Goal: Information Seeking & Learning: Learn about a topic

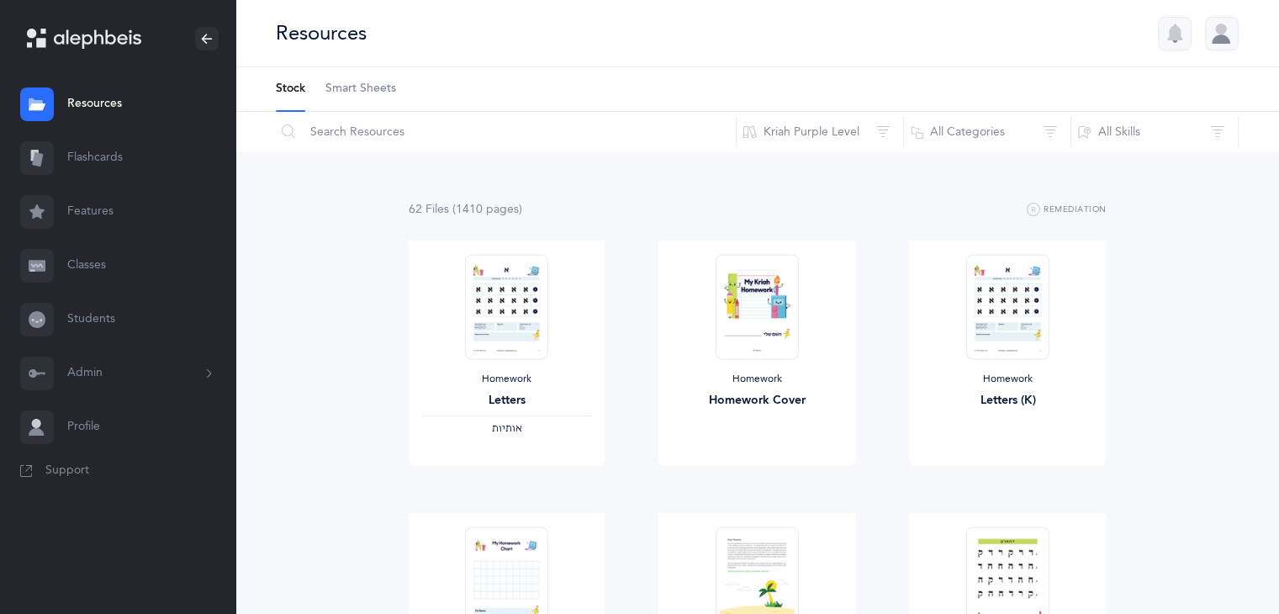
click at [72, 153] on link "Flashcards" at bounding box center [117, 158] width 235 height 54
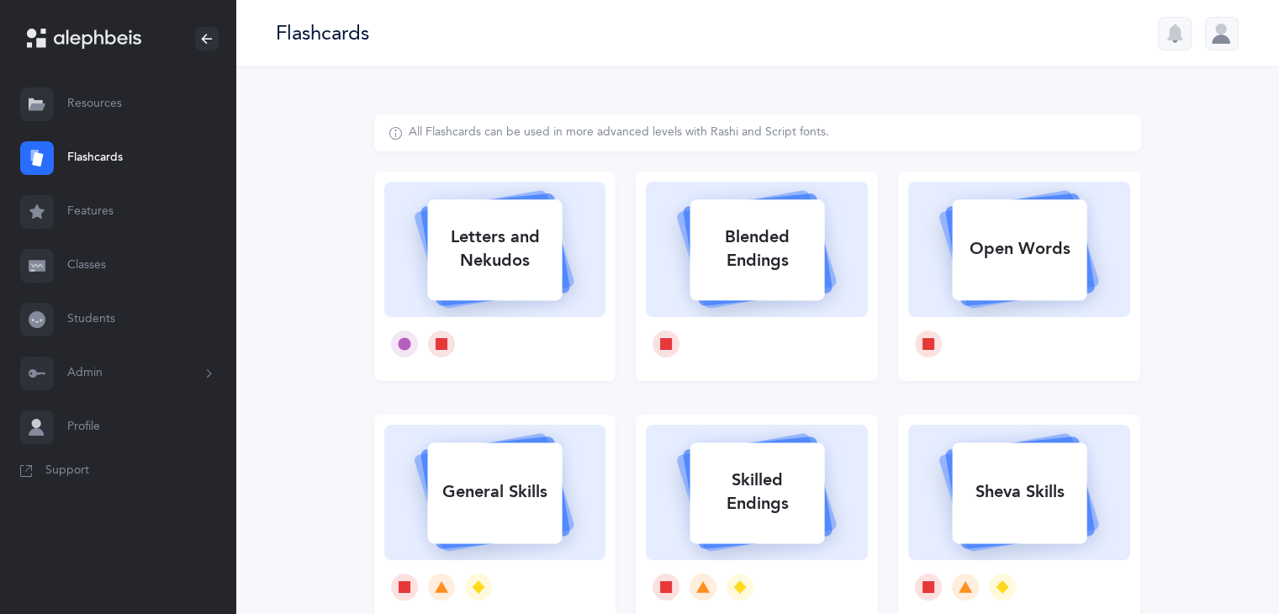
click at [505, 267] on div "Letters and Nekudos" at bounding box center [494, 248] width 135 height 67
select select
select select "single"
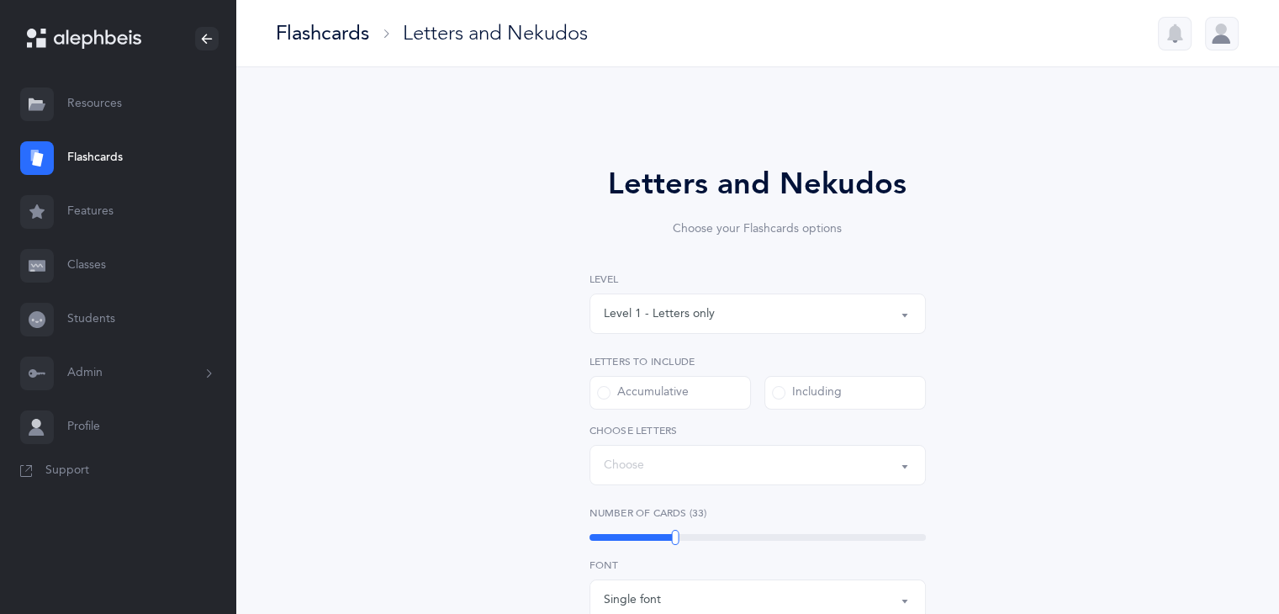
select select "27"
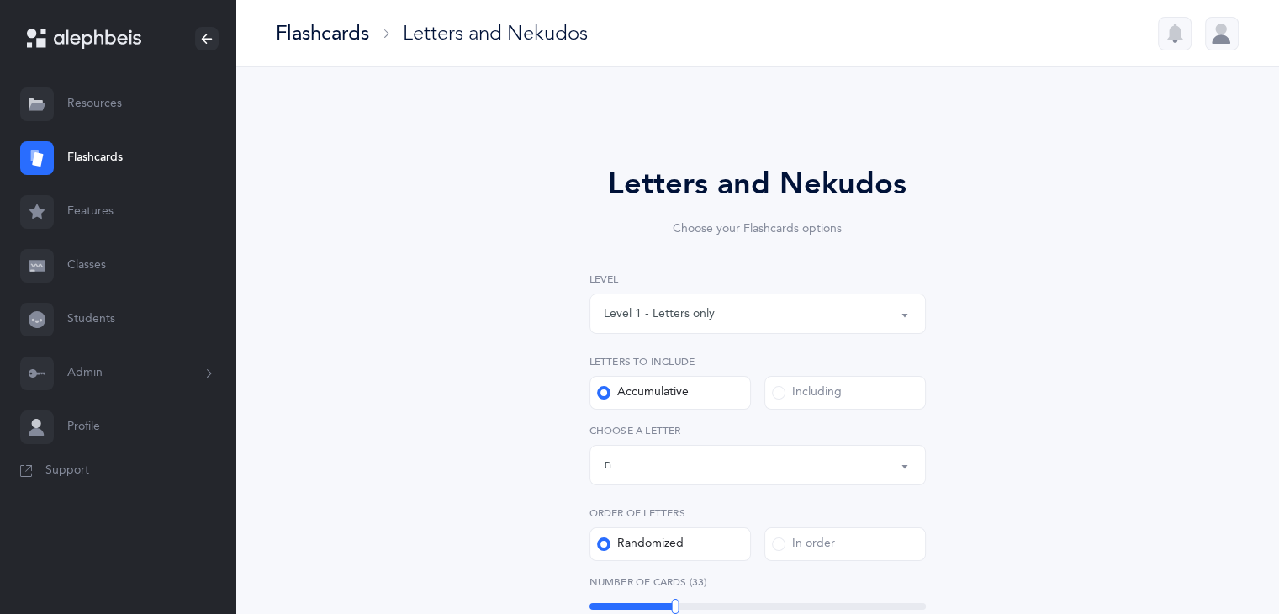
click at [839, 394] on div "Including" at bounding box center [807, 392] width 70 height 17
click at [0, 0] on input "Including" at bounding box center [0, 0] width 0 height 0
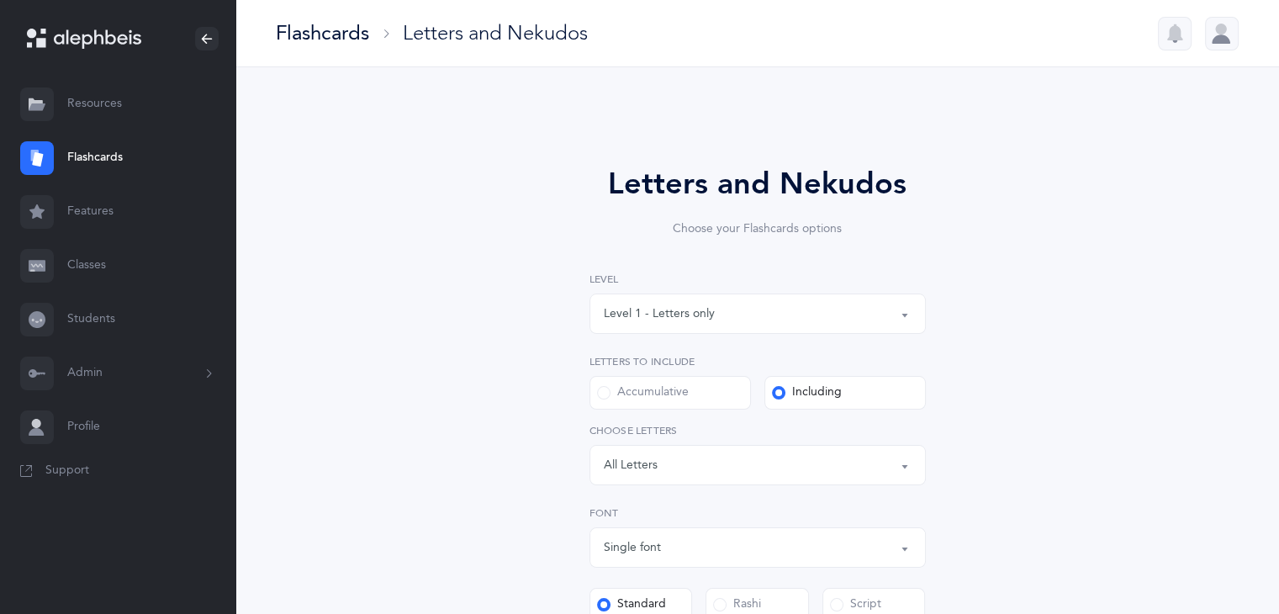
click at [821, 469] on div "Letters: All Letters" at bounding box center [758, 465] width 308 height 29
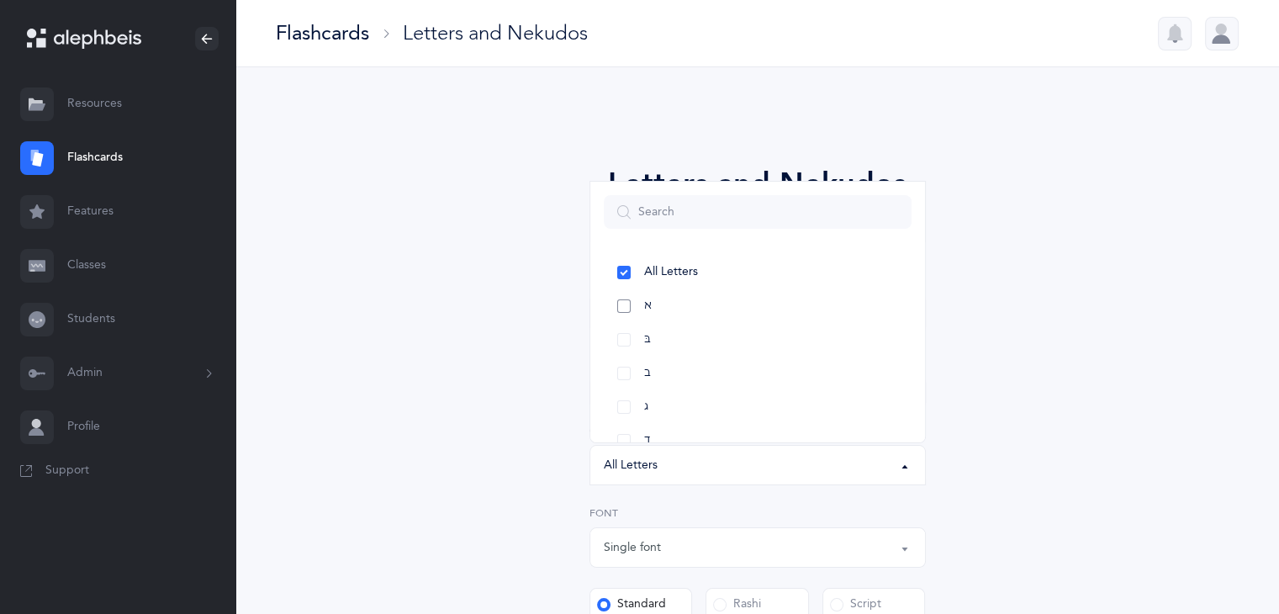
click at [761, 302] on link "א" at bounding box center [758, 306] width 308 height 34
select select "1"
click at [754, 341] on link "בּ" at bounding box center [758, 340] width 308 height 34
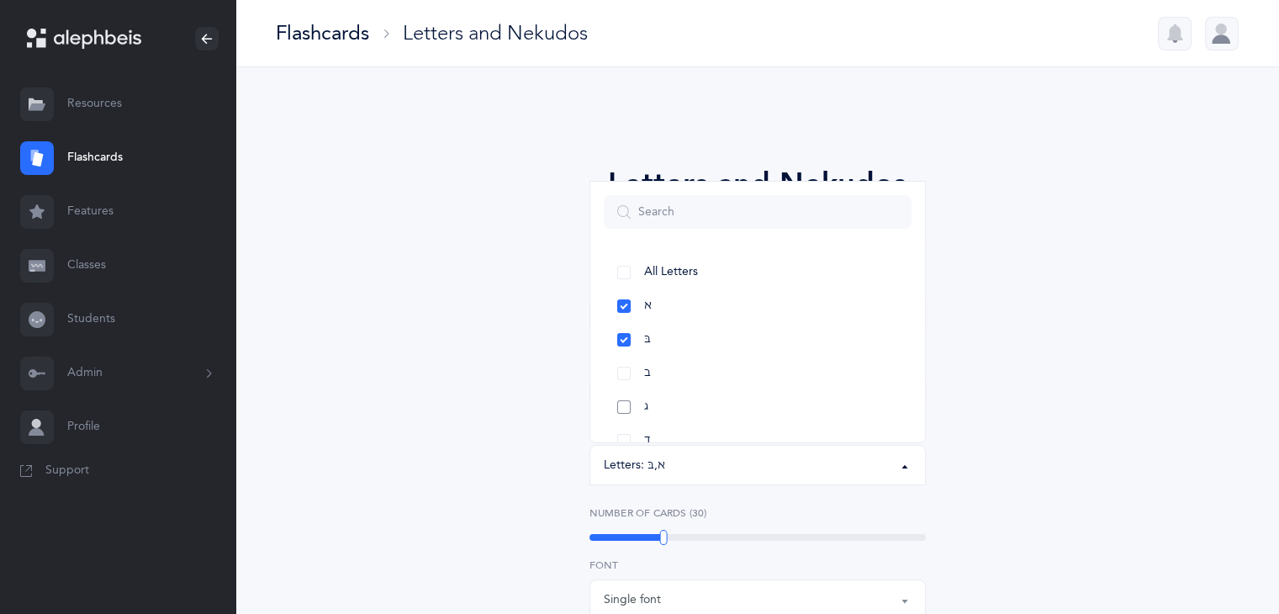
click at [747, 401] on link "ג" at bounding box center [758, 407] width 308 height 34
click at [740, 429] on link "ד" at bounding box center [758, 441] width 308 height 34
click at [743, 298] on link "ב" at bounding box center [758, 306] width 308 height 34
click at [691, 411] on link "ה" at bounding box center [758, 407] width 308 height 34
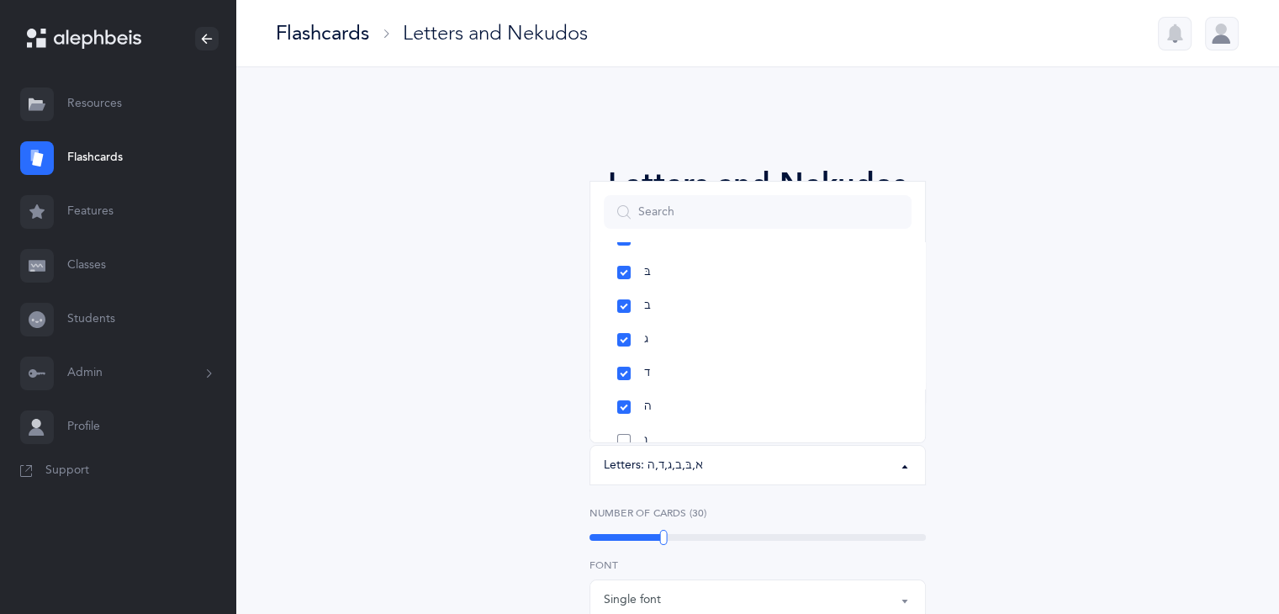
click at [693, 439] on link "ו" at bounding box center [758, 441] width 308 height 34
click at [754, 314] on link "ז" at bounding box center [758, 318] width 308 height 34
click at [743, 344] on link "ח" at bounding box center [758, 352] width 308 height 34
click at [737, 377] on link "ט" at bounding box center [758, 385] width 308 height 34
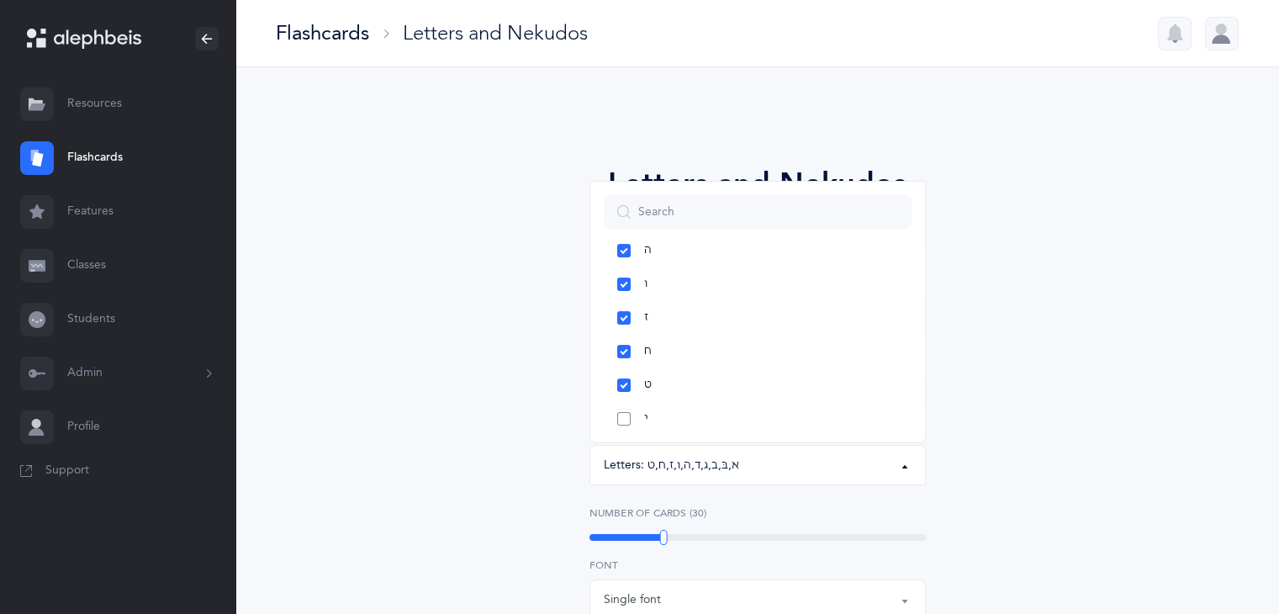
click at [739, 410] on link "י" at bounding box center [758, 419] width 308 height 34
click at [757, 317] on link "כּ" at bounding box center [758, 325] width 308 height 34
click at [727, 283] on link "ל" at bounding box center [758, 289] width 308 height 34
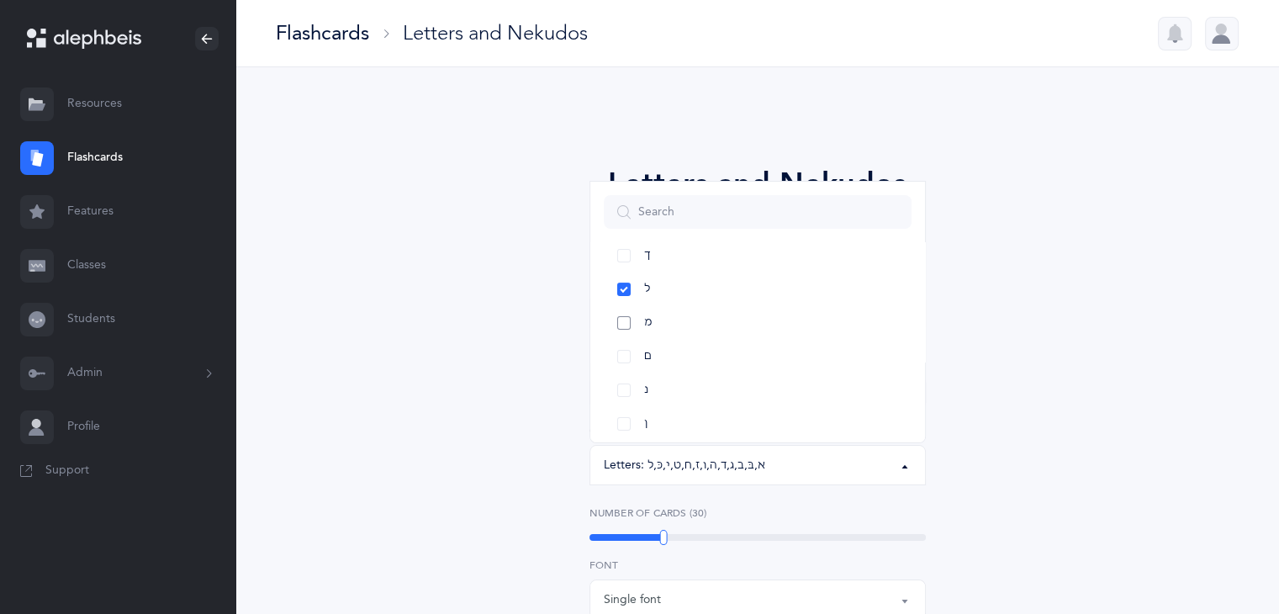
click at [718, 314] on link "מ" at bounding box center [758, 323] width 308 height 34
click at [768, 251] on link "נ" at bounding box center [758, 258] width 308 height 34
click at [755, 309] on link "ס" at bounding box center [758, 326] width 308 height 34
click at [727, 356] on link "ע" at bounding box center [758, 359] width 308 height 34
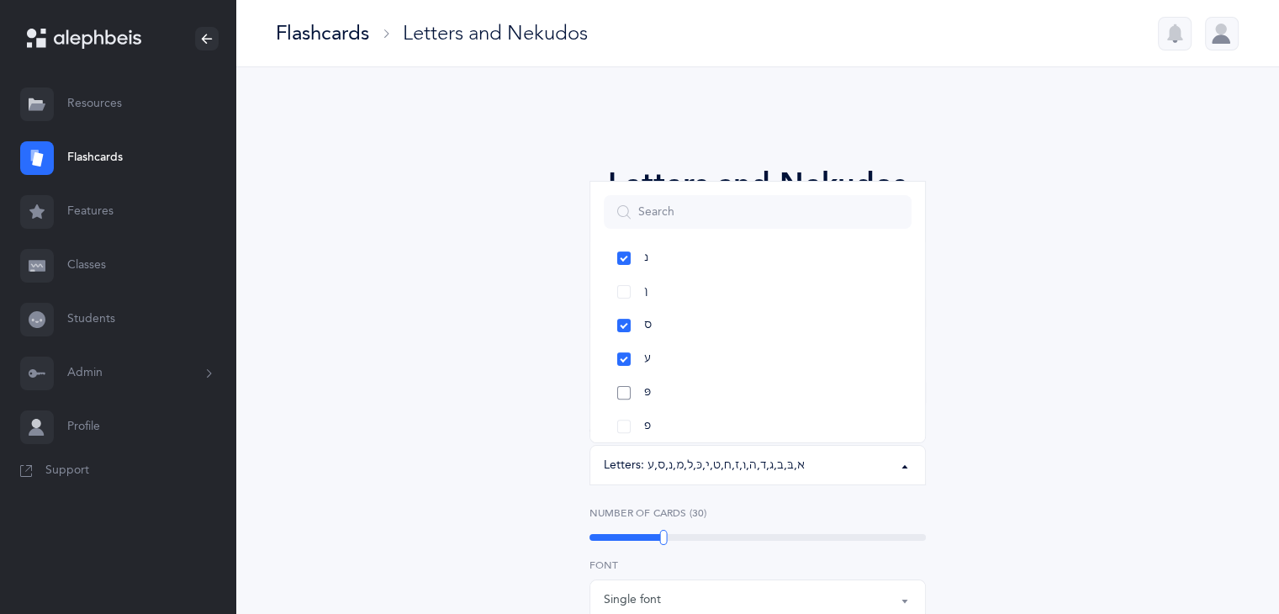
click at [711, 391] on link "פּ" at bounding box center [758, 393] width 308 height 34
click at [796, 323] on link "צ" at bounding box center [758, 338] width 308 height 34
click at [767, 396] on link "ק" at bounding box center [758, 405] width 308 height 34
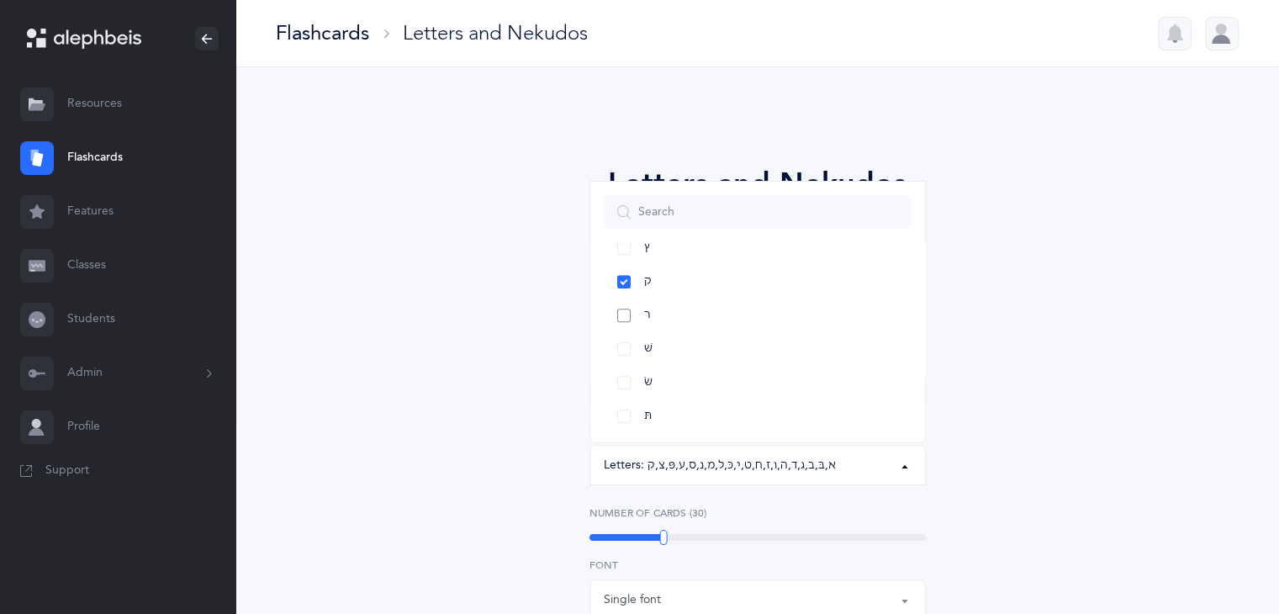
click at [799, 303] on link "ר" at bounding box center [758, 316] width 308 height 34
click at [779, 344] on link "שׁ" at bounding box center [758, 349] width 308 height 34
click at [784, 427] on link "תּ" at bounding box center [758, 416] width 308 height 34
click at [1058, 411] on div "Letters and Nekudos Choose your Flashcards options Level 1 - Letters only Level…" at bounding box center [757, 581] width 767 height 934
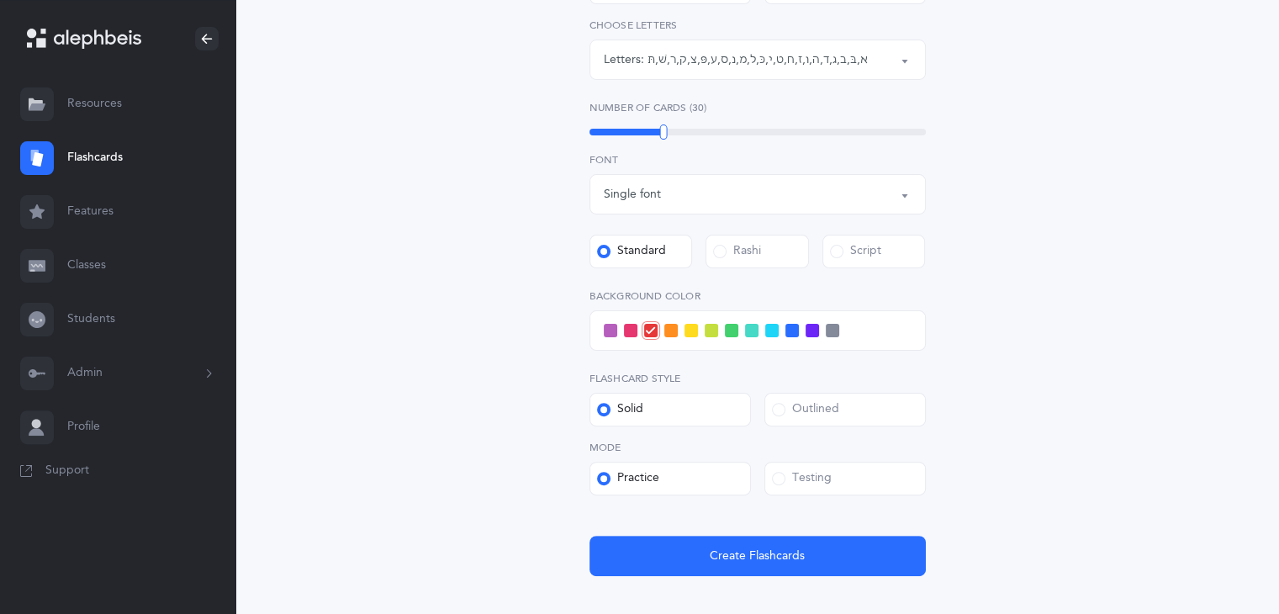
scroll to position [436, 0]
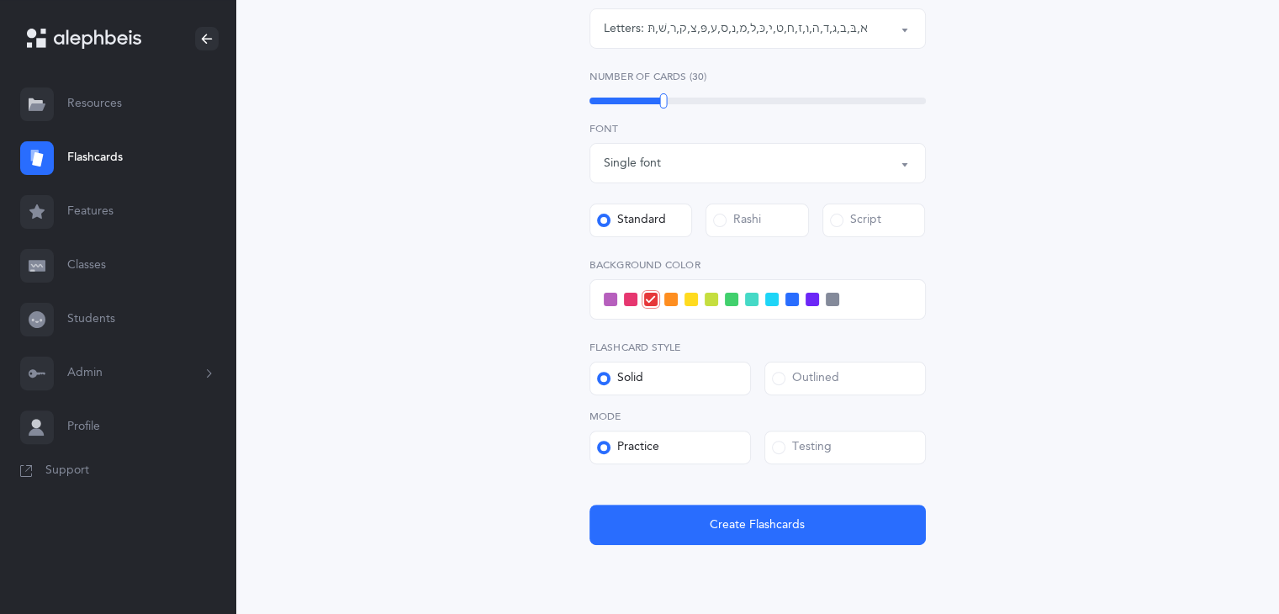
click at [816, 300] on span at bounding box center [812, 299] width 13 height 13
click at [0, 0] on input "checkbox" at bounding box center [0, 0] width 0 height 0
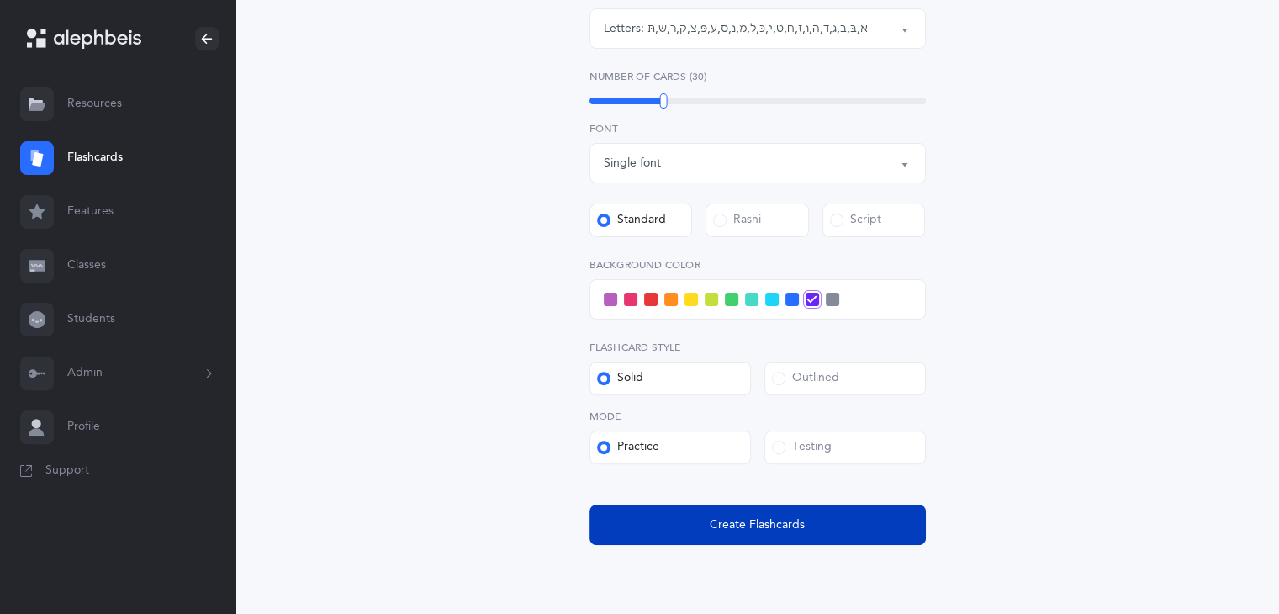
click at [778, 521] on span "Create Flashcards" at bounding box center [757, 525] width 95 height 18
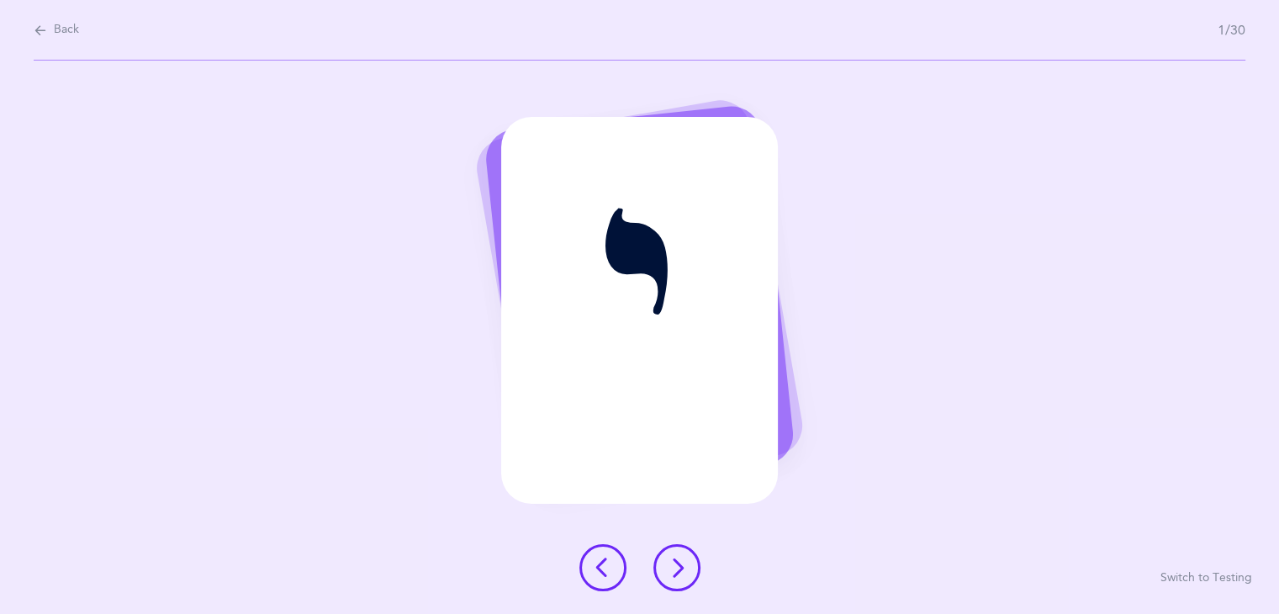
scroll to position [0, 0]
click at [698, 560] on button at bounding box center [682, 567] width 47 height 47
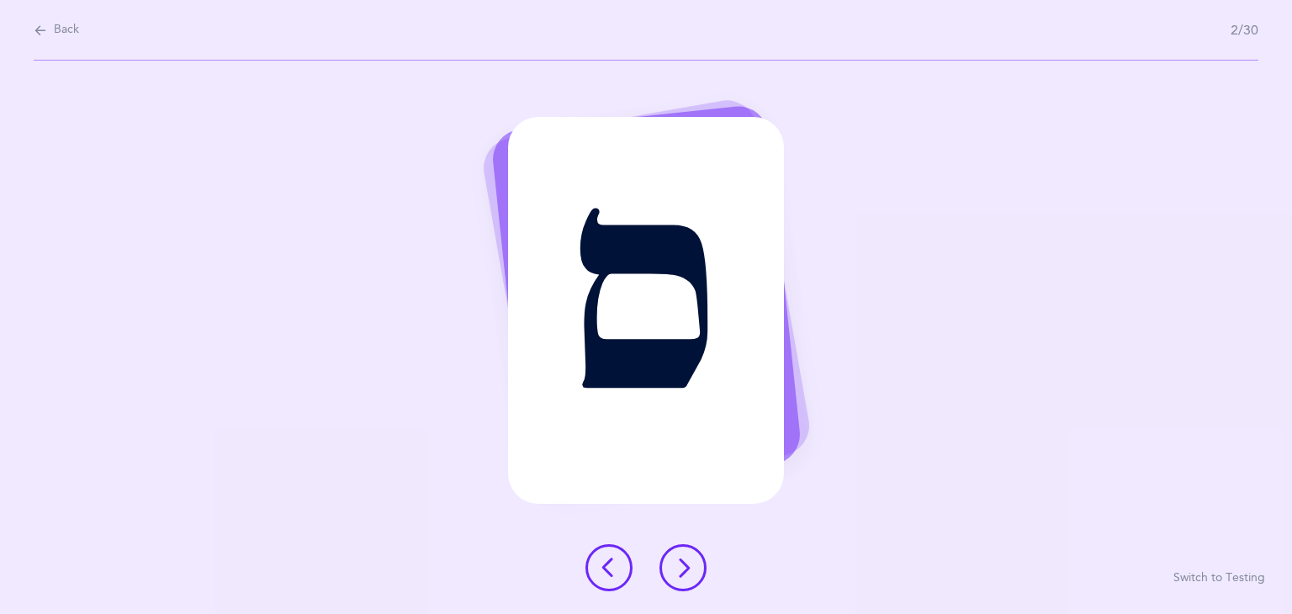
click at [1197, 579] on button "Switch to Testing" at bounding box center [1219, 578] width 92 height 17
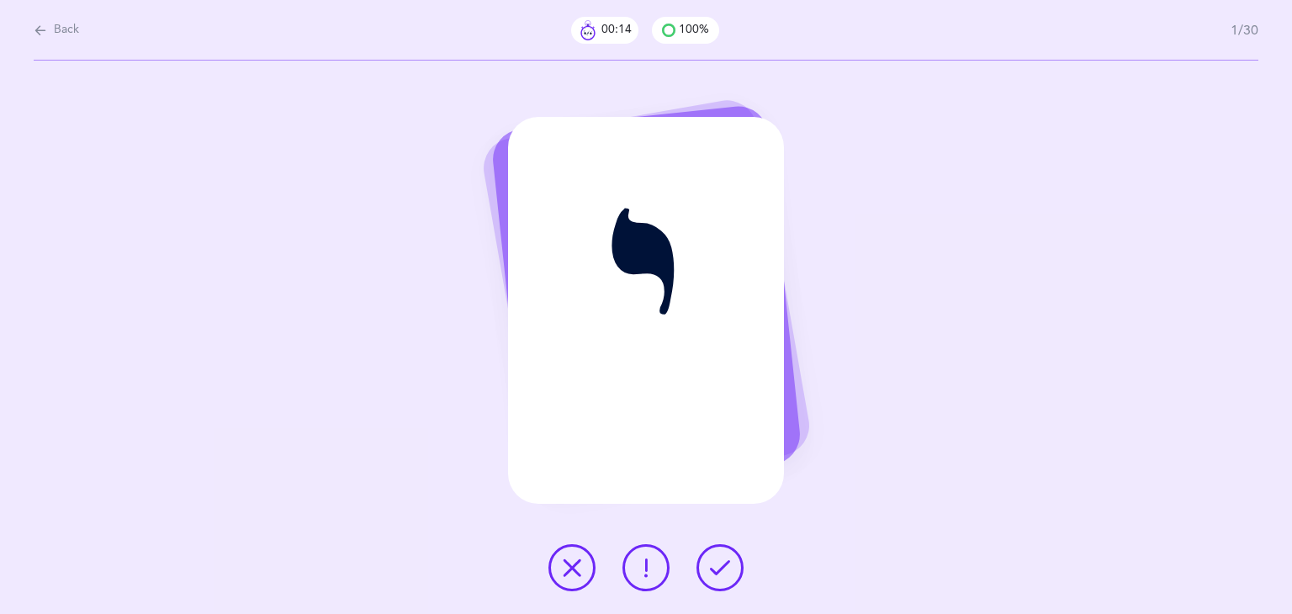
click at [588, 536] on div "י" at bounding box center [646, 337] width 1292 height 553
click at [576, 559] on icon at bounding box center [572, 568] width 20 height 20
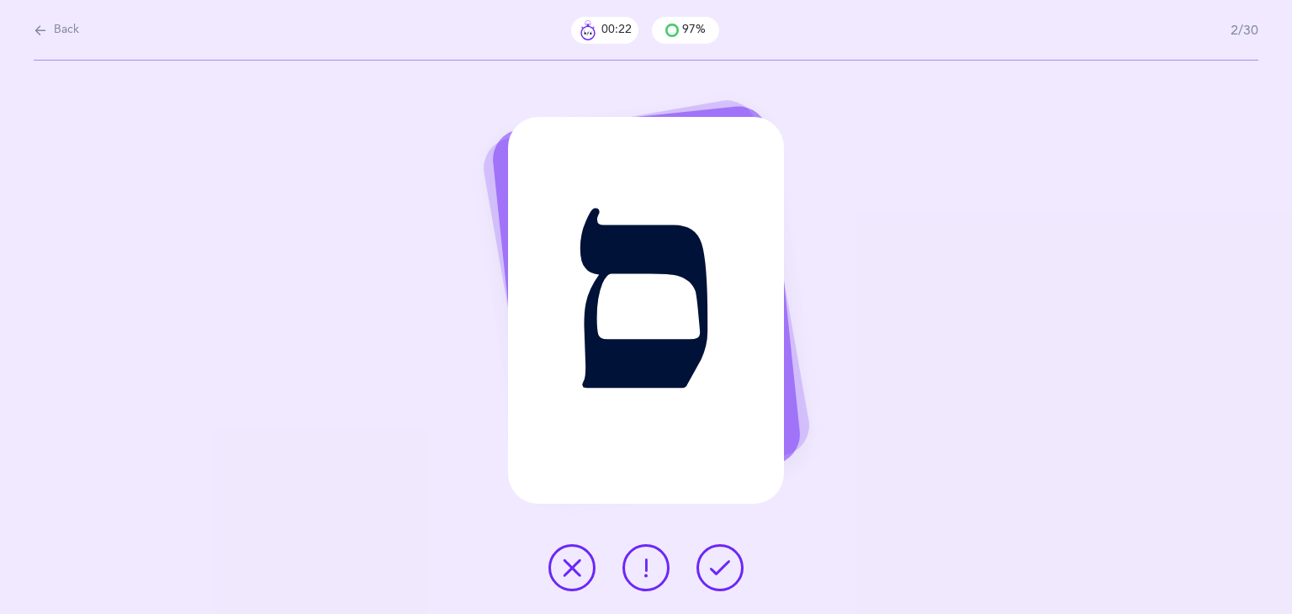
click at [715, 569] on icon at bounding box center [720, 568] width 20 height 20
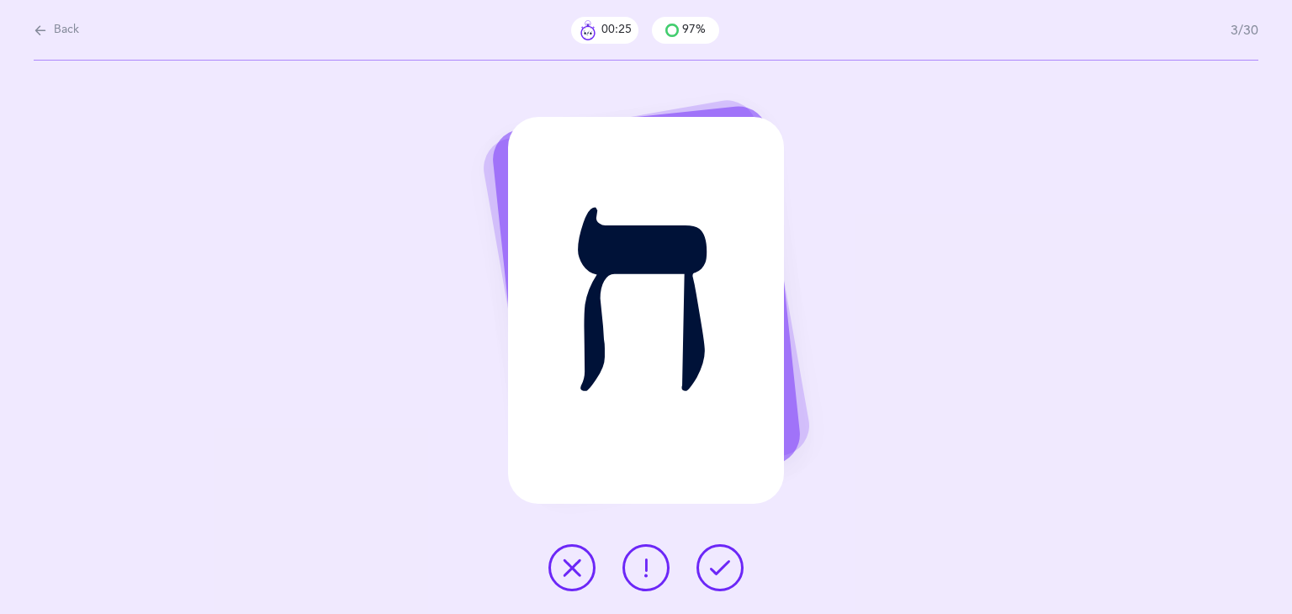
click at [715, 569] on icon at bounding box center [720, 568] width 20 height 20
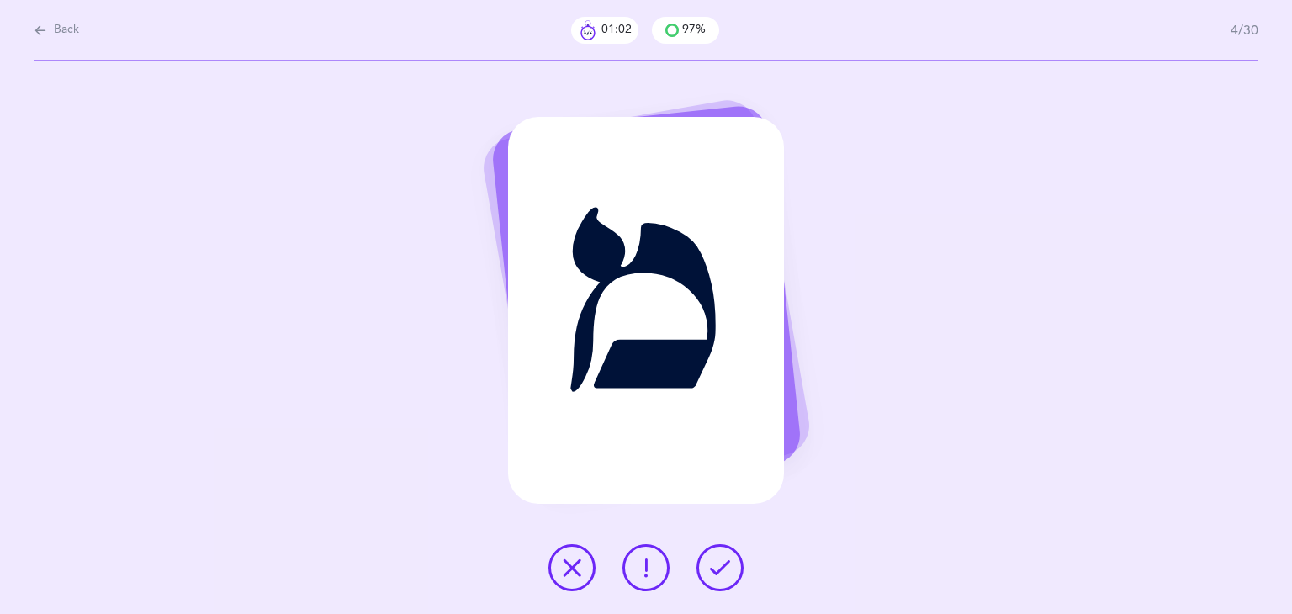
click at [572, 558] on icon at bounding box center [572, 568] width 20 height 20
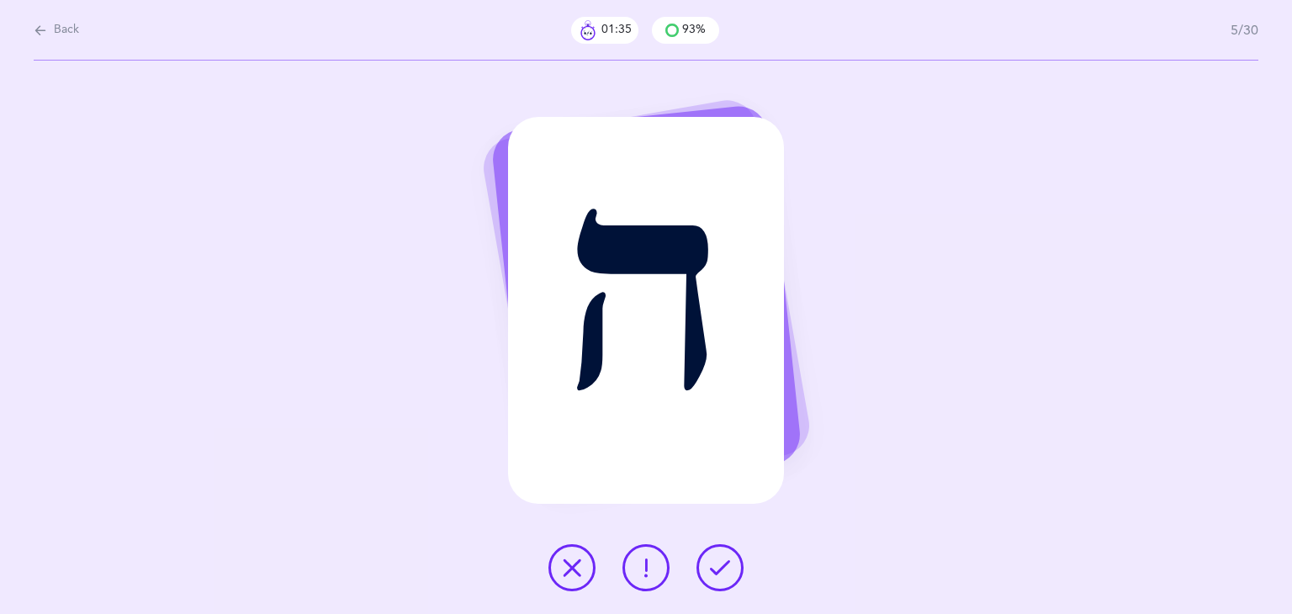
click at [42, 29] on icon at bounding box center [40, 30] width 13 height 18
select select "1"
select select "single"
